Goal: Information Seeking & Learning: Learn about a topic

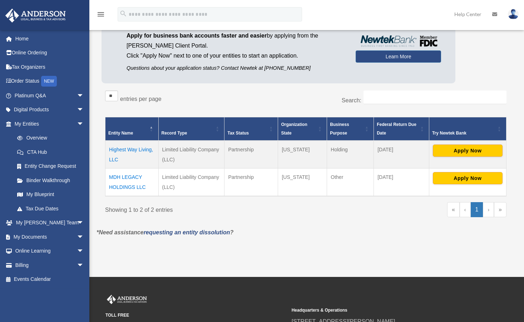
scroll to position [62, 0]
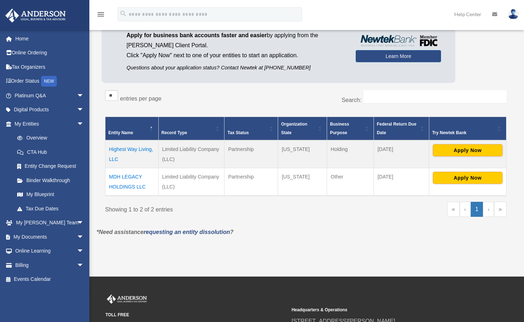
click at [127, 159] on td "Highest Way Living, LLC" at bounding box center [131, 154] width 53 height 28
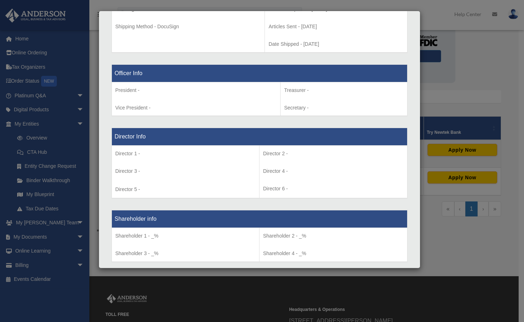
scroll to position [411, 0]
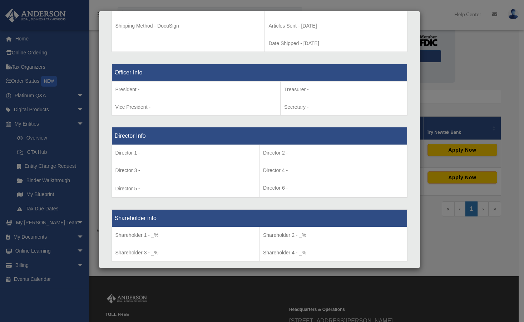
click at [159, 279] on div "Details × Articles Sent Organizational Date" at bounding box center [262, 161] width 524 height 322
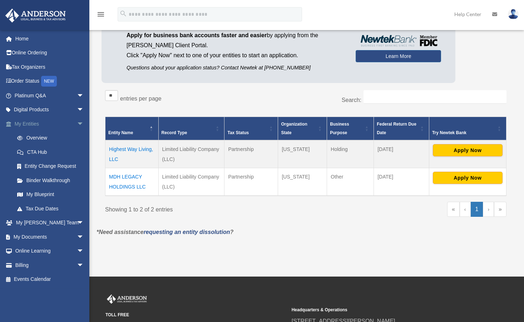
click at [14, 122] on span at bounding box center [12, 124] width 5 height 5
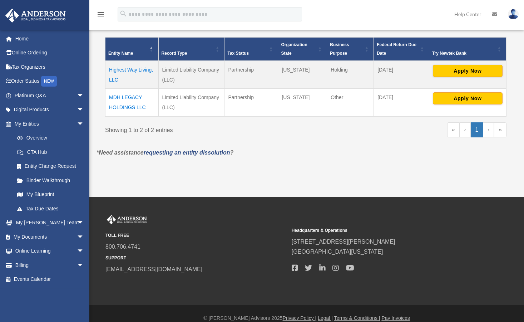
scroll to position [142, 0]
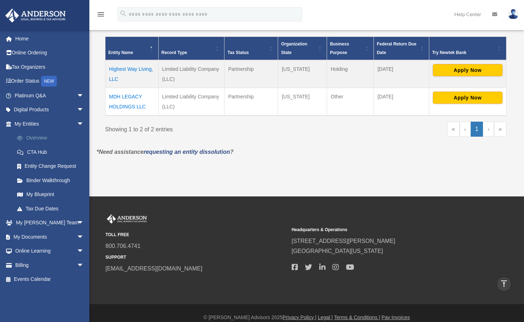
click at [24, 138] on span at bounding box center [23, 137] width 5 height 5
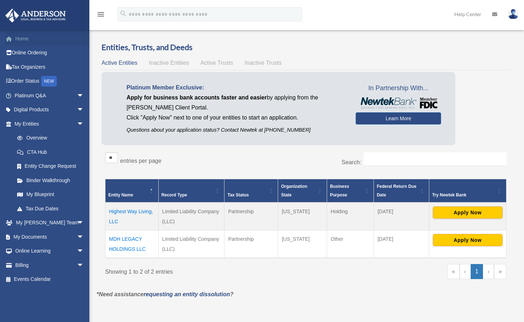
click at [24, 40] on link "Home" at bounding box center [50, 38] width 90 height 14
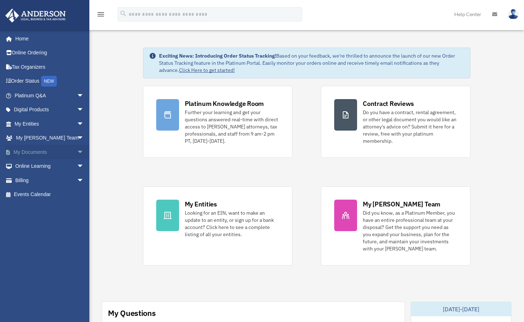
click at [16, 155] on link "My Documents arrow_drop_down" at bounding box center [50, 152] width 90 height 14
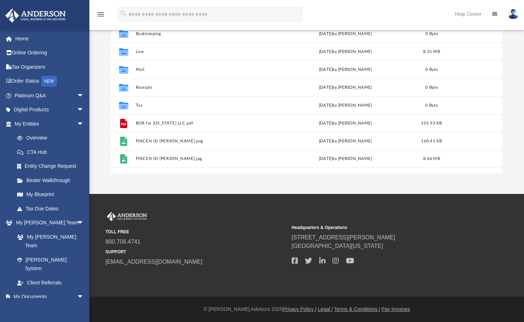
click at [101, 17] on icon "menu" at bounding box center [100, 14] width 9 height 9
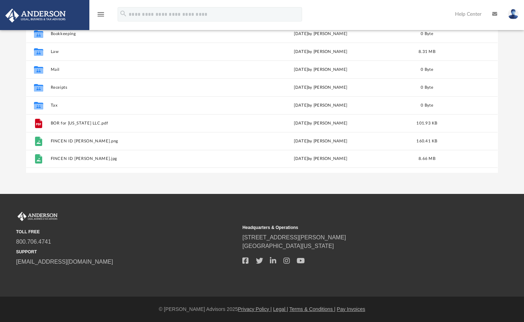
scroll to position [6, 6]
click at [101, 16] on icon "menu" at bounding box center [100, 14] width 9 height 9
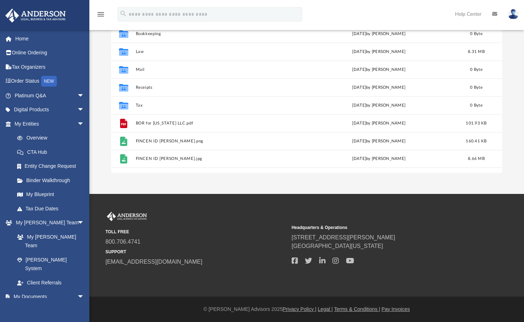
scroll to position [157, 386]
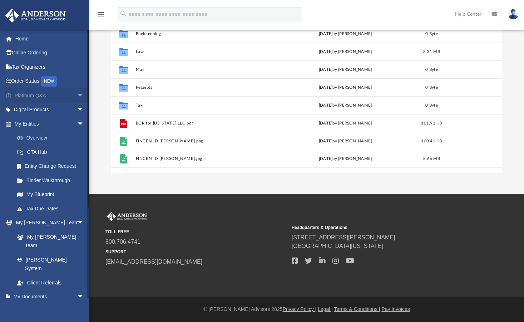
click at [19, 97] on link "Platinum Q&A arrow_drop_down" at bounding box center [50, 95] width 90 height 14
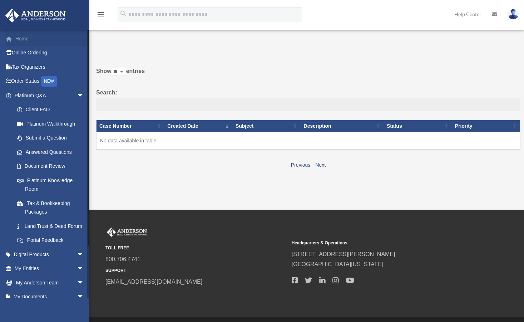
click at [14, 40] on span at bounding box center [12, 38] width 5 height 5
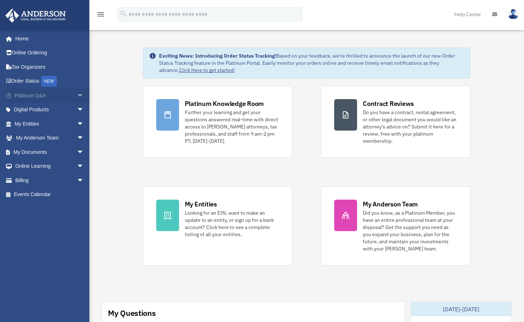
click at [18, 99] on link "Platinum Q&A arrow_drop_down" at bounding box center [50, 95] width 90 height 14
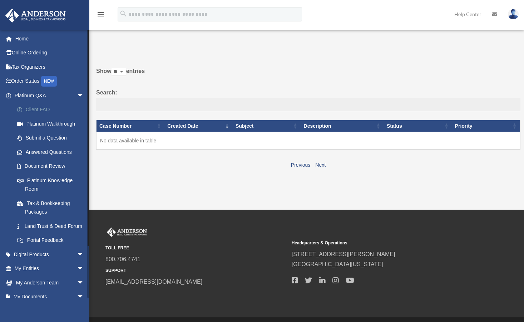
click at [27, 103] on link "Client FAQ" at bounding box center [52, 110] width 85 height 14
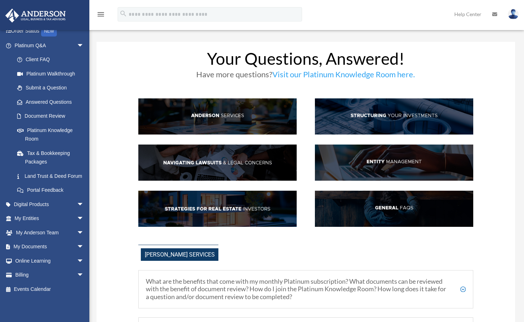
scroll to position [59, 0]
click at [26, 223] on link "My Entities arrow_drop_down" at bounding box center [50, 218] width 90 height 14
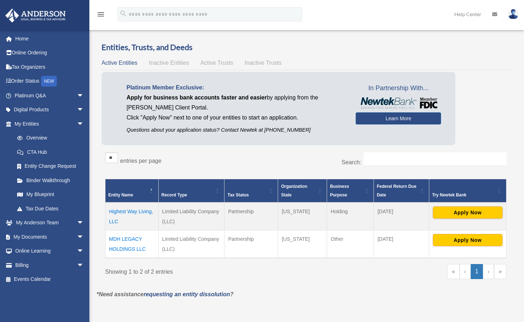
click at [111, 253] on td "MDH LEGACY HOLDINGS LLC" at bounding box center [131, 244] width 53 height 28
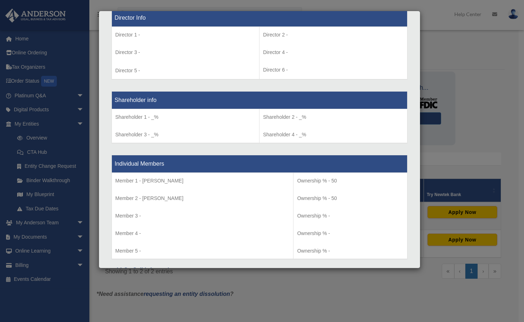
scroll to position [616, 0]
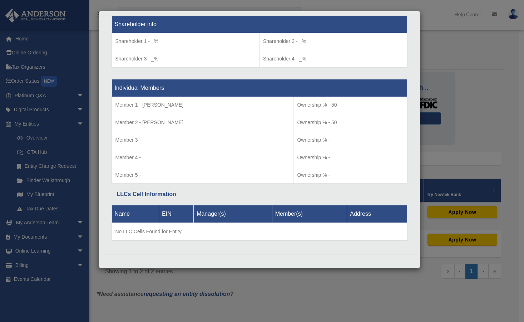
click at [137, 294] on div "Details × Articles Sent Organizational Date" at bounding box center [262, 161] width 524 height 322
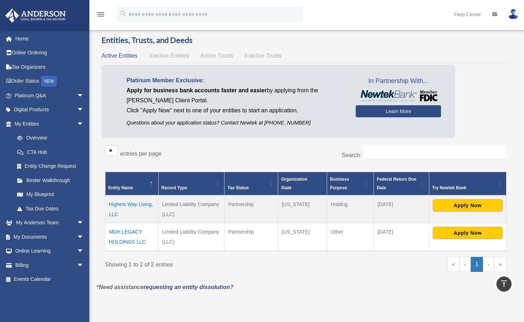
scroll to position [0, 0]
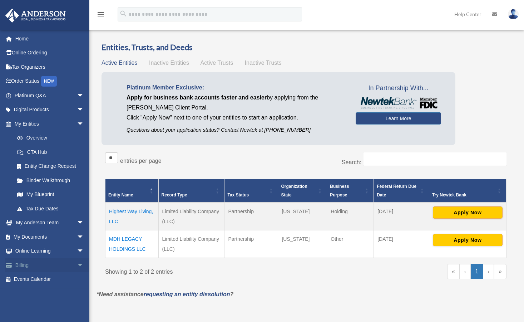
click at [13, 263] on span at bounding box center [12, 265] width 5 height 5
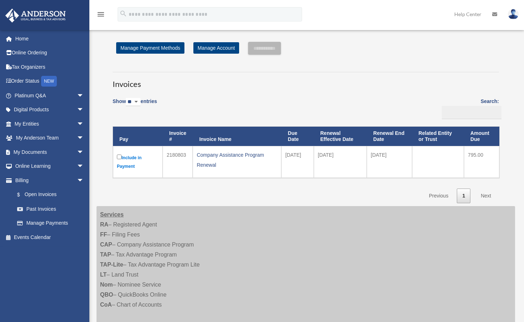
click at [103, 110] on div "**********" at bounding box center [306, 122] width 408 height 161
click at [13, 138] on span at bounding box center [13, 137] width 6 height 5
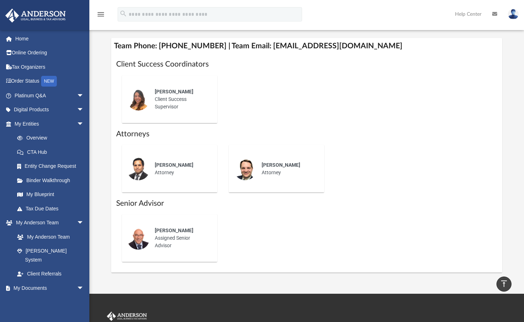
scroll to position [272, 0]
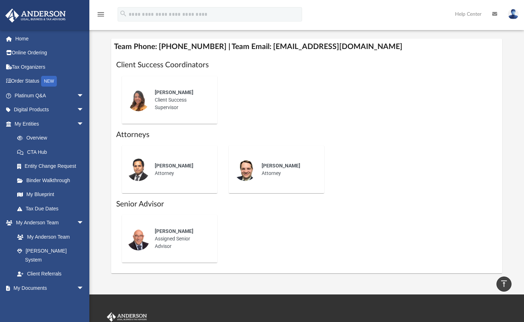
click at [109, 95] on div "Who is on my team and who will I work with: While a client of Anderson you will…" at bounding box center [306, 22] width 435 height 501
click at [13, 39] on span at bounding box center [12, 38] width 5 height 5
